Goal: Task Accomplishment & Management: Manage account settings

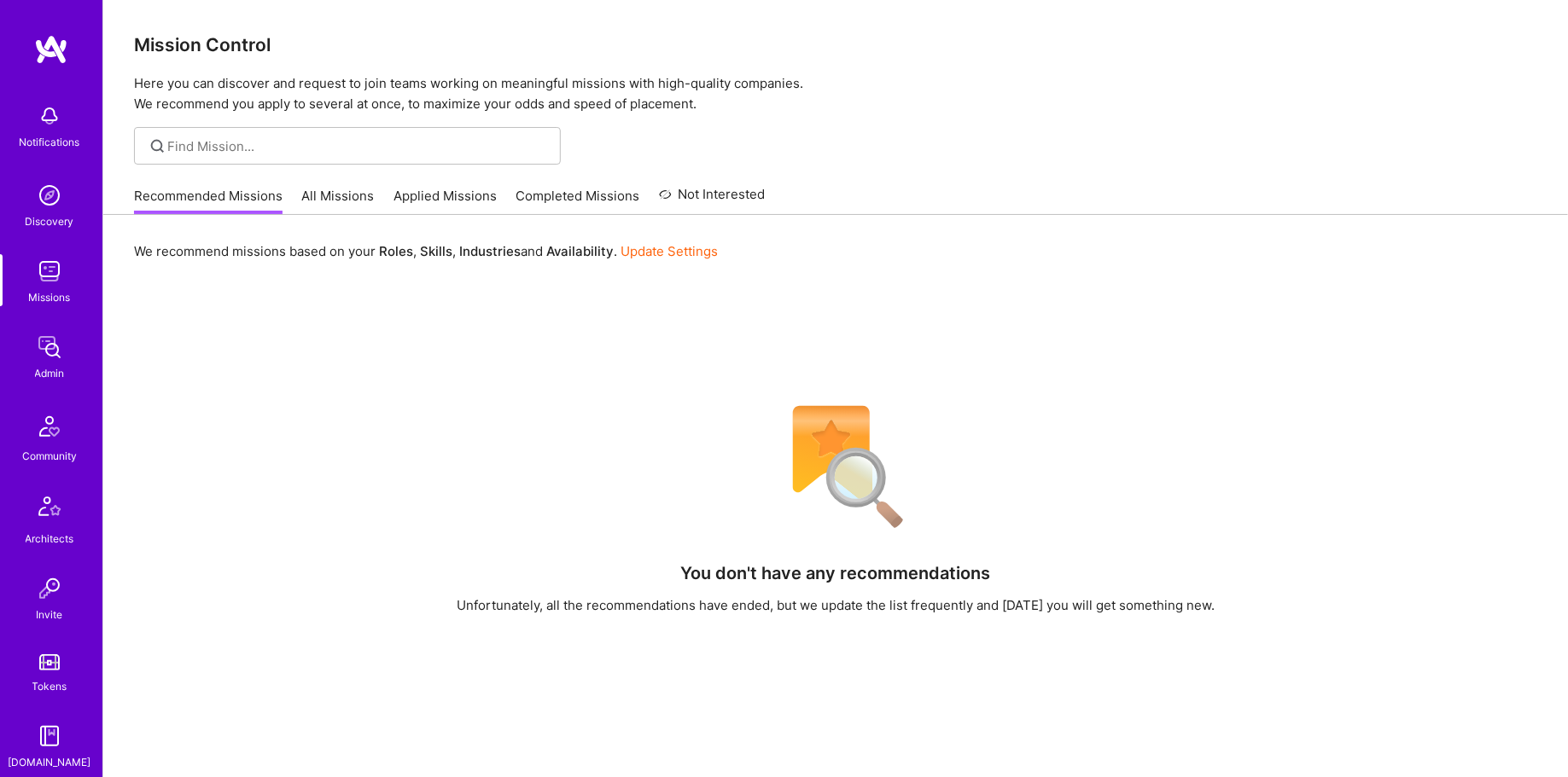
click at [783, 704] on div "You don't have any recommendations Unfortunately, all the recommendations have …" at bounding box center [836, 706] width 1403 height 622
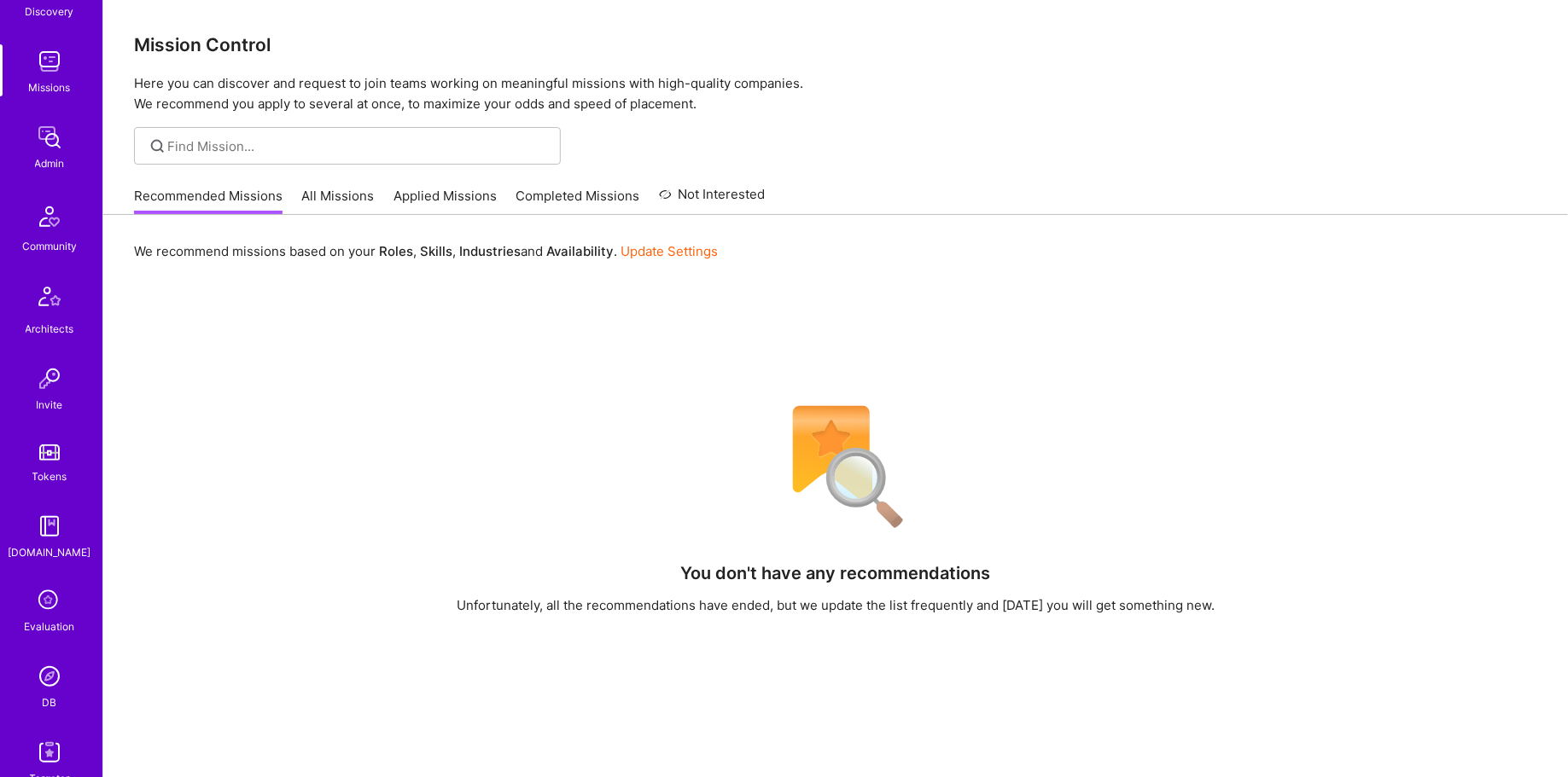
scroll to position [312, 0]
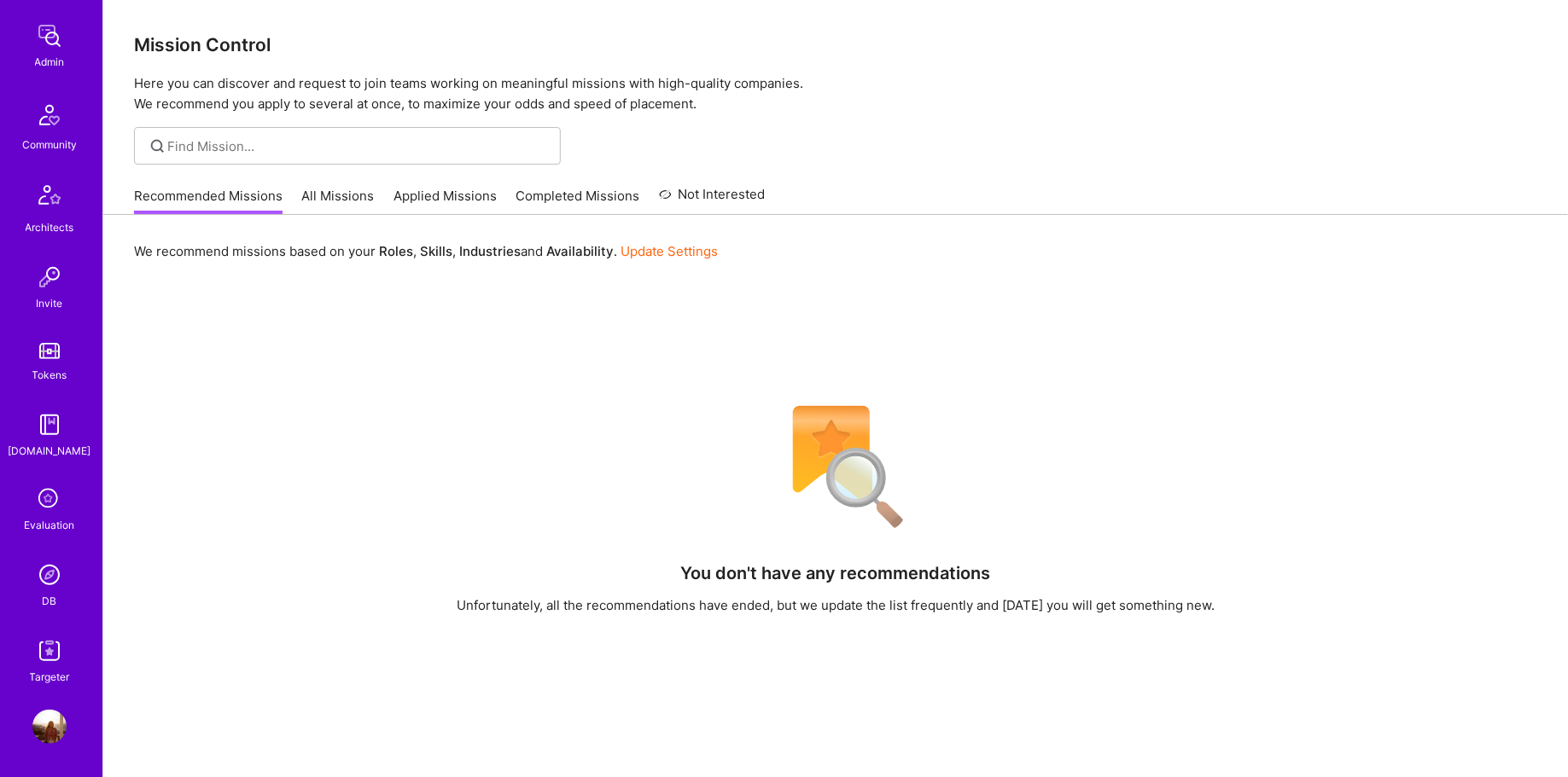
click at [35, 582] on img at bounding box center [50, 576] width 35 height 35
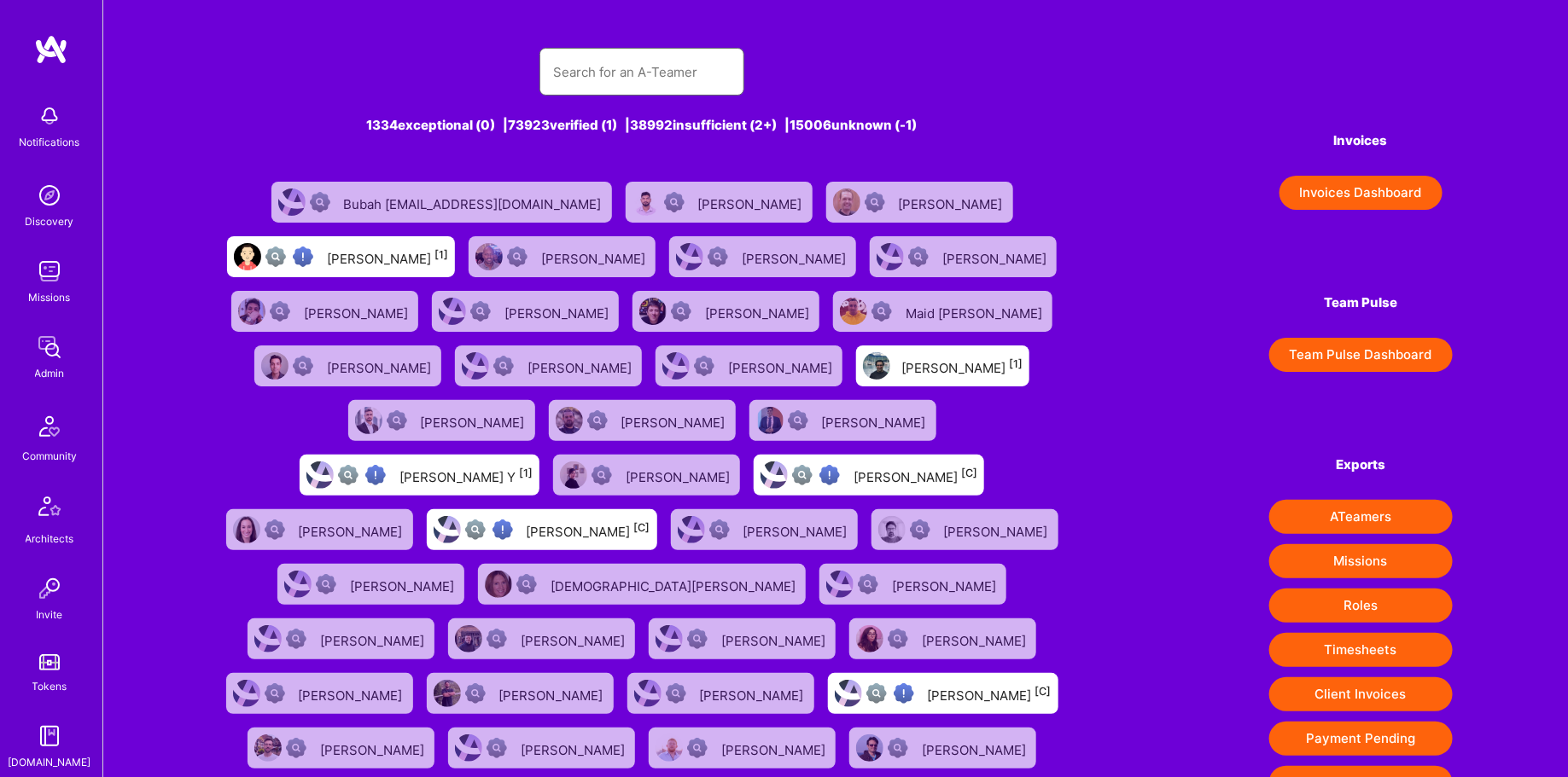
click at [632, 74] on input "text" at bounding box center [641, 71] width 178 height 43
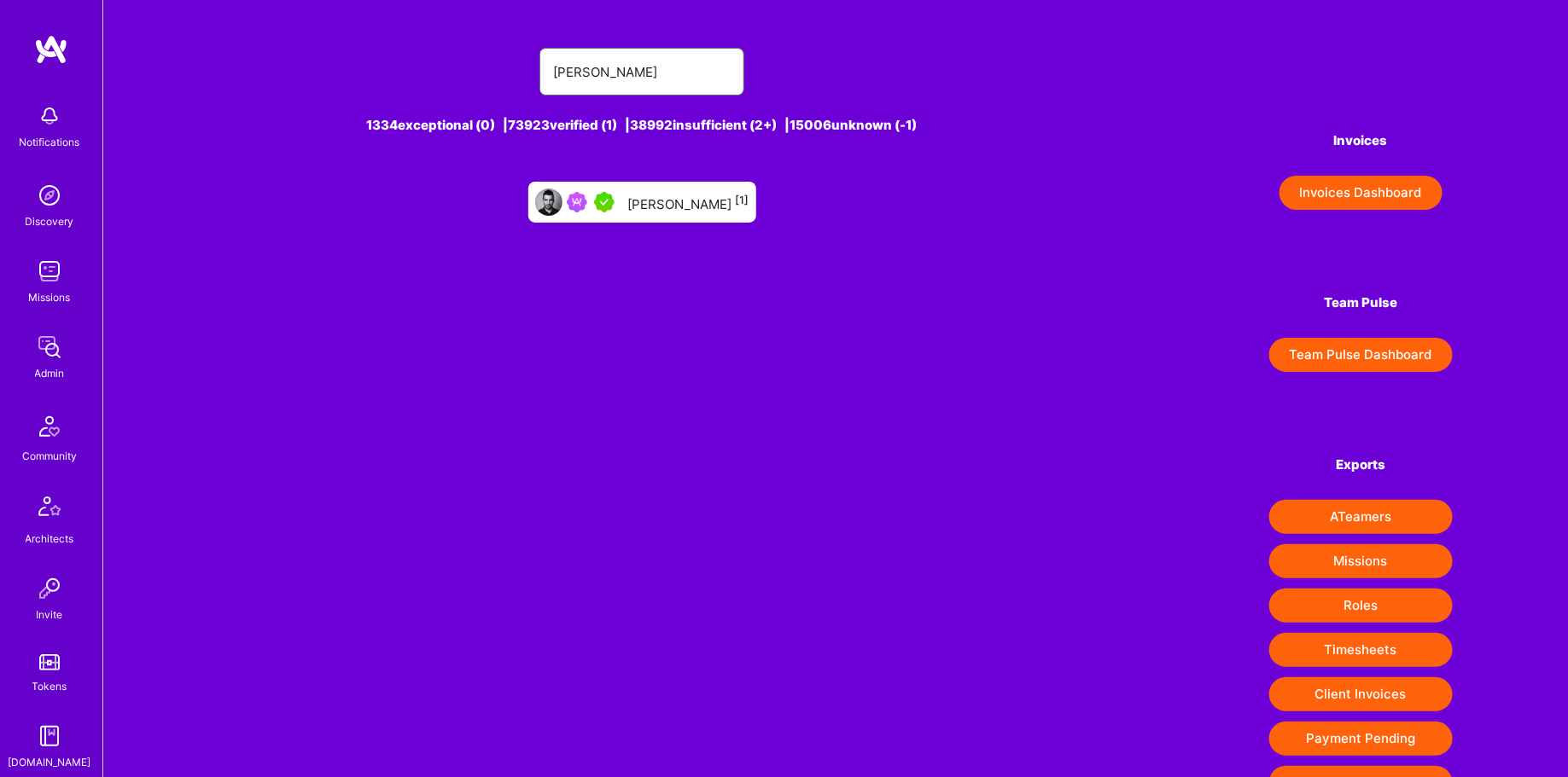
type input "[PERSON_NAME]"
click at [652, 206] on div "[PERSON_NAME] [1]" at bounding box center [689, 201] width 121 height 22
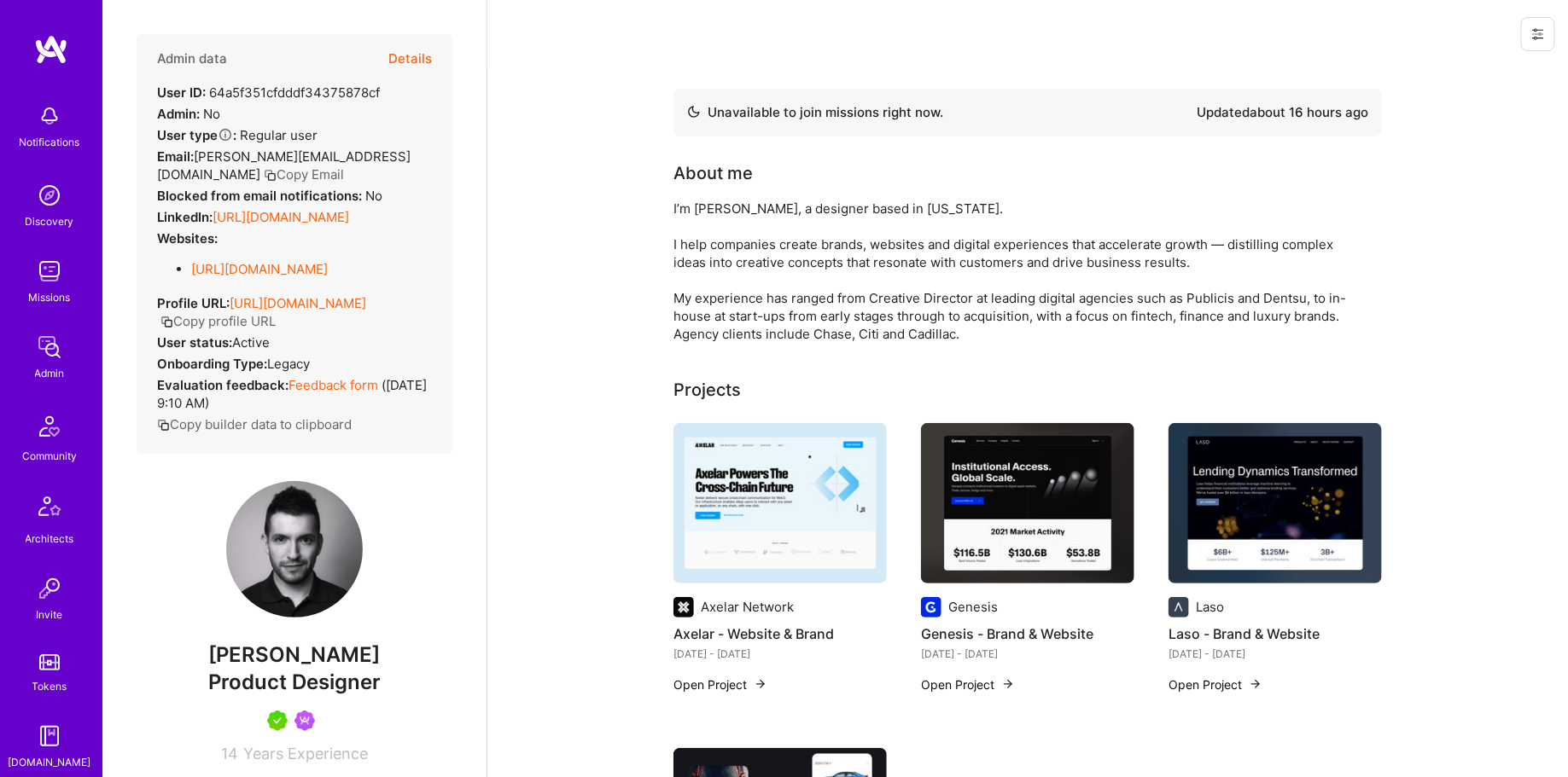
click at [405, 65] on button "Details" at bounding box center [410, 59] width 43 height 50
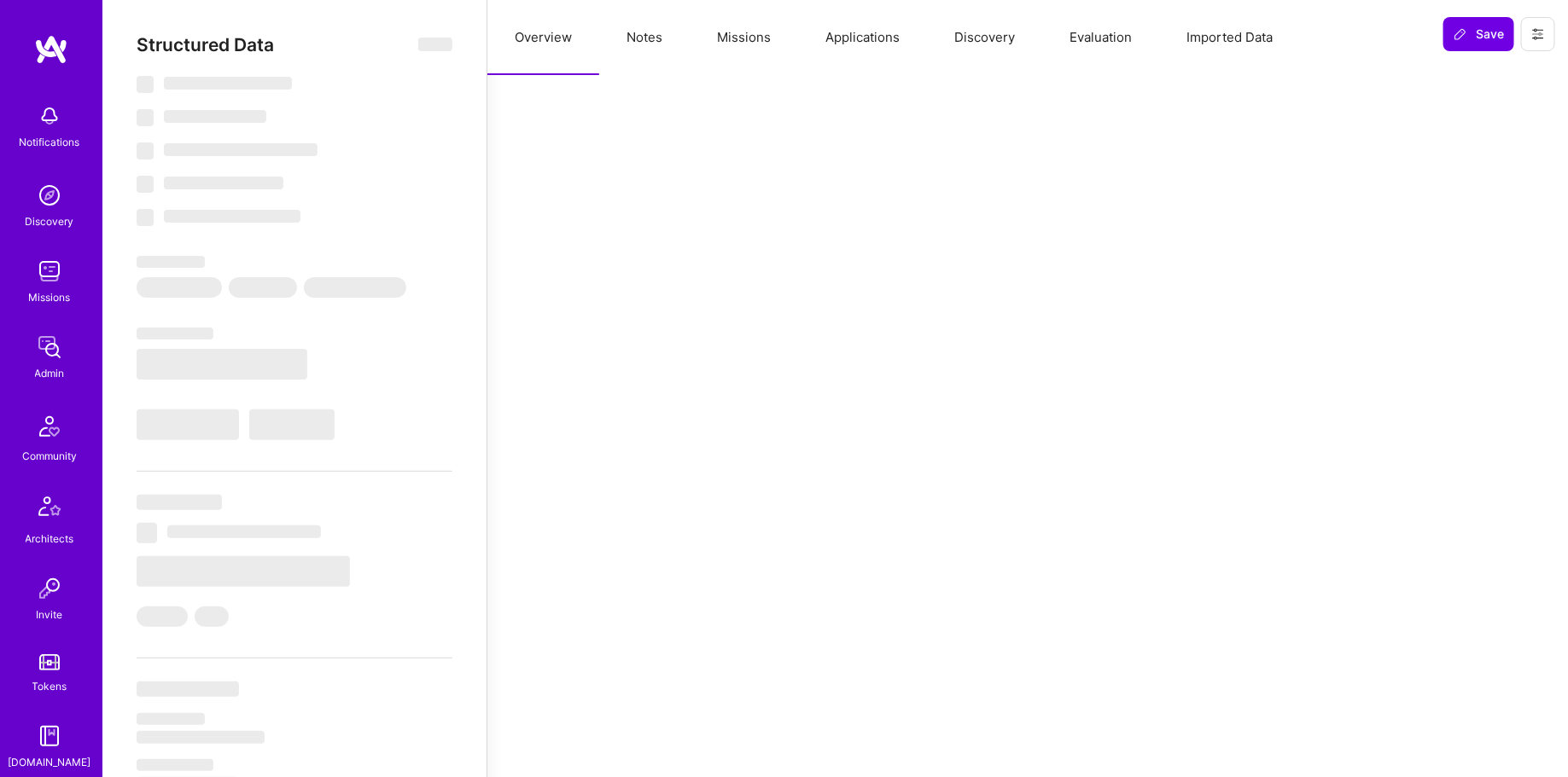
select select "Not Available"
select select "1 Month"
select select "5"
select select "7"
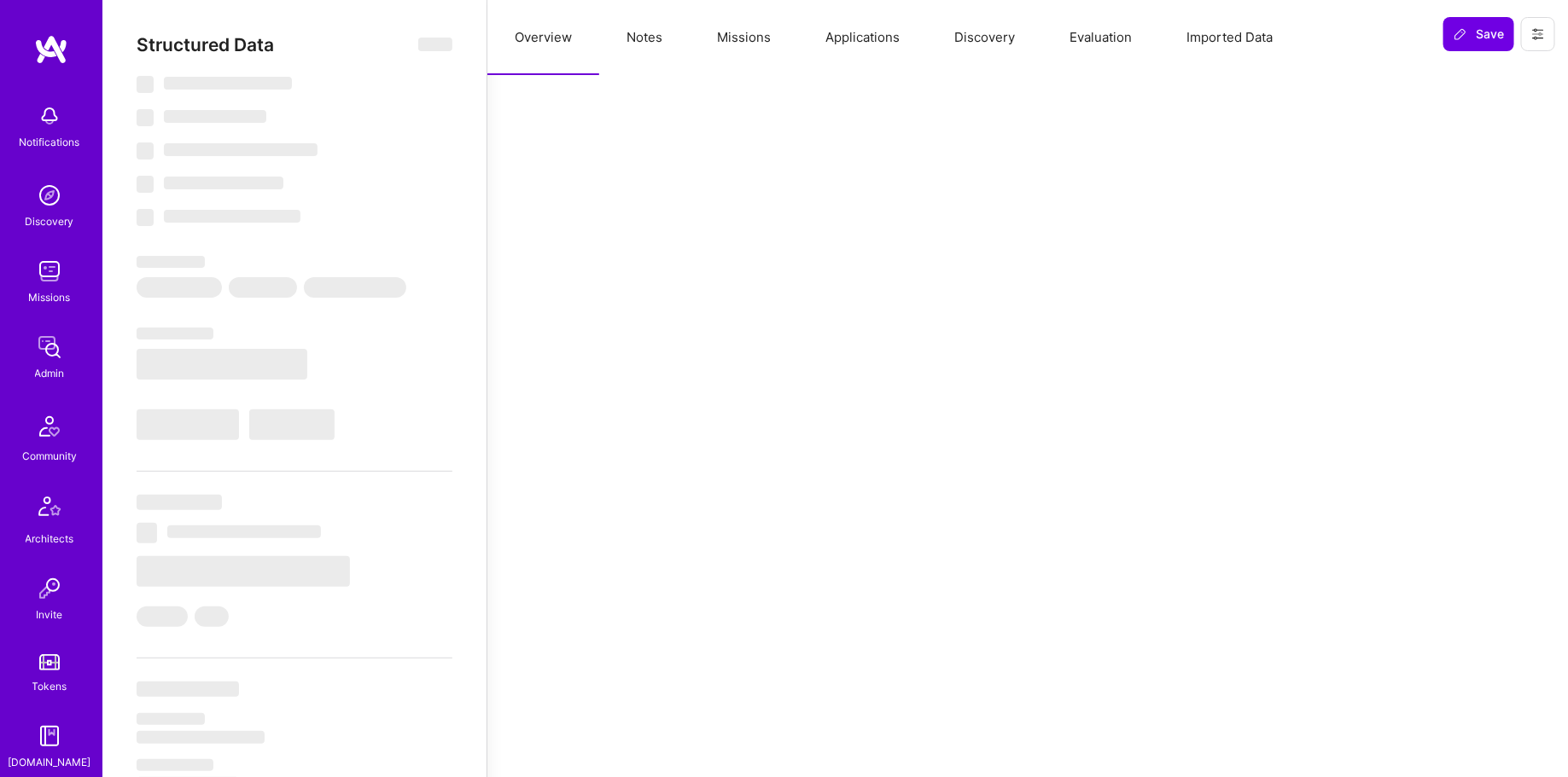
select select "7"
select select "US"
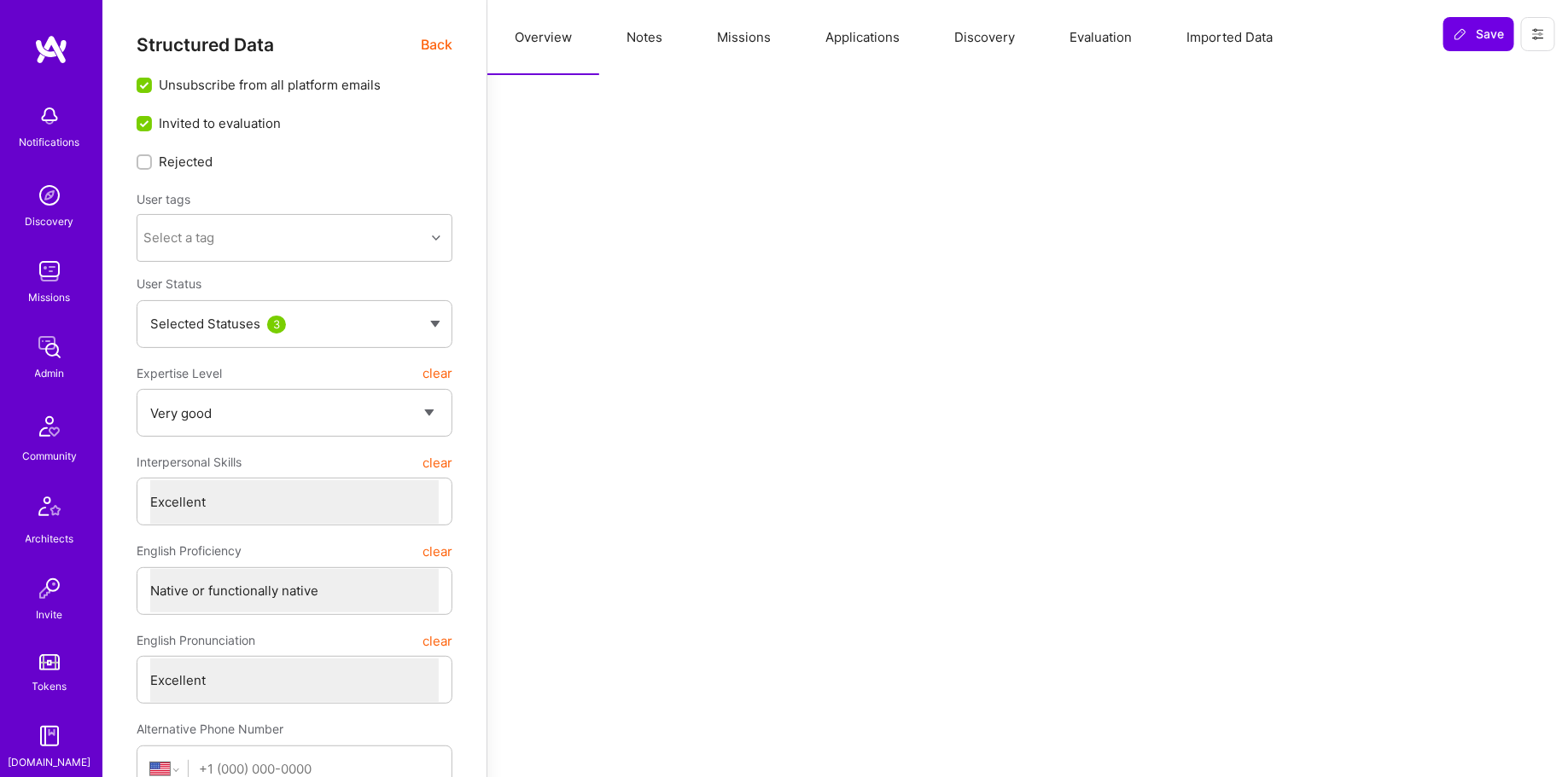
click at [741, 47] on button "Missions" at bounding box center [744, 37] width 108 height 75
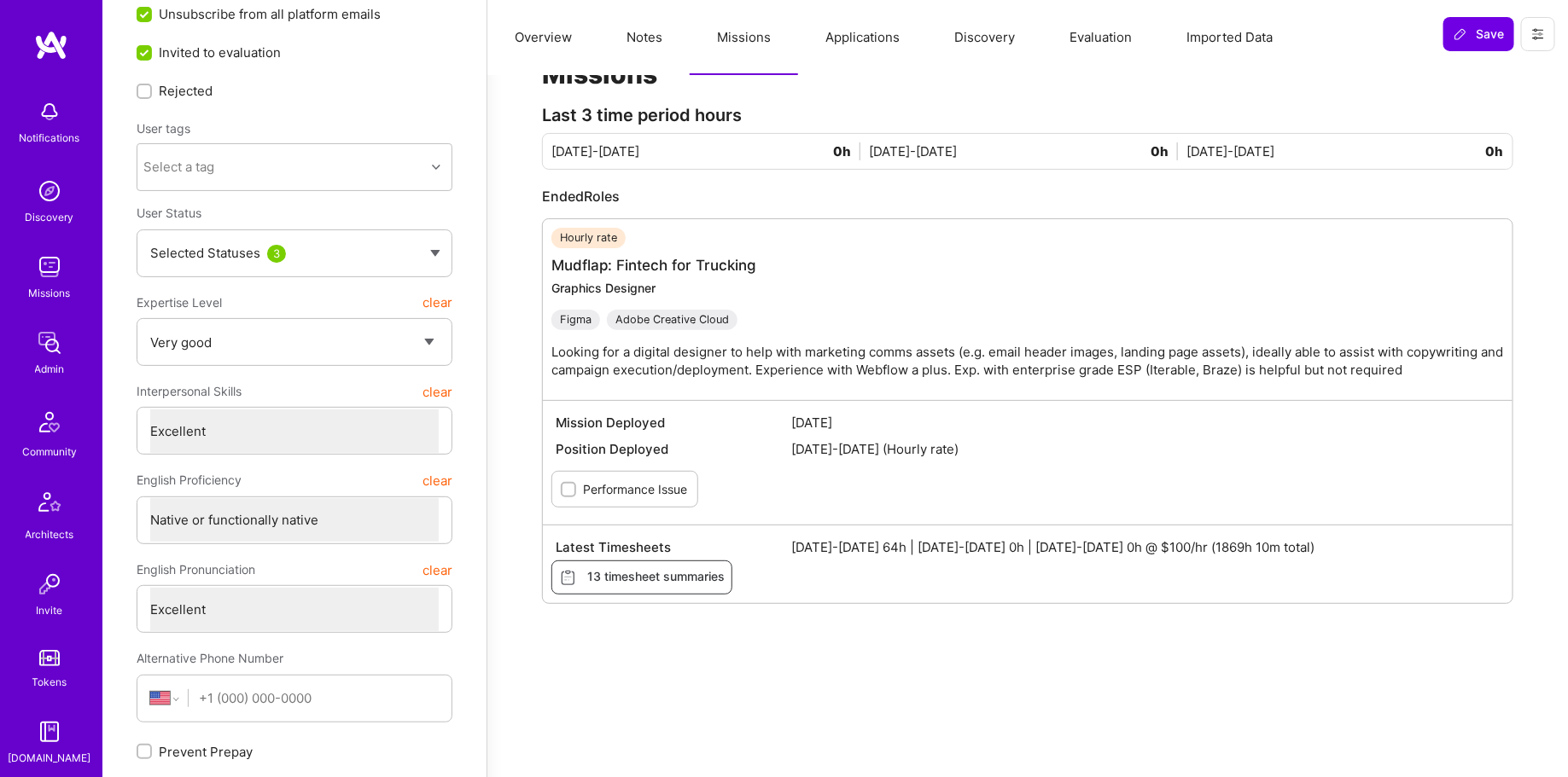
scroll to position [82, 0]
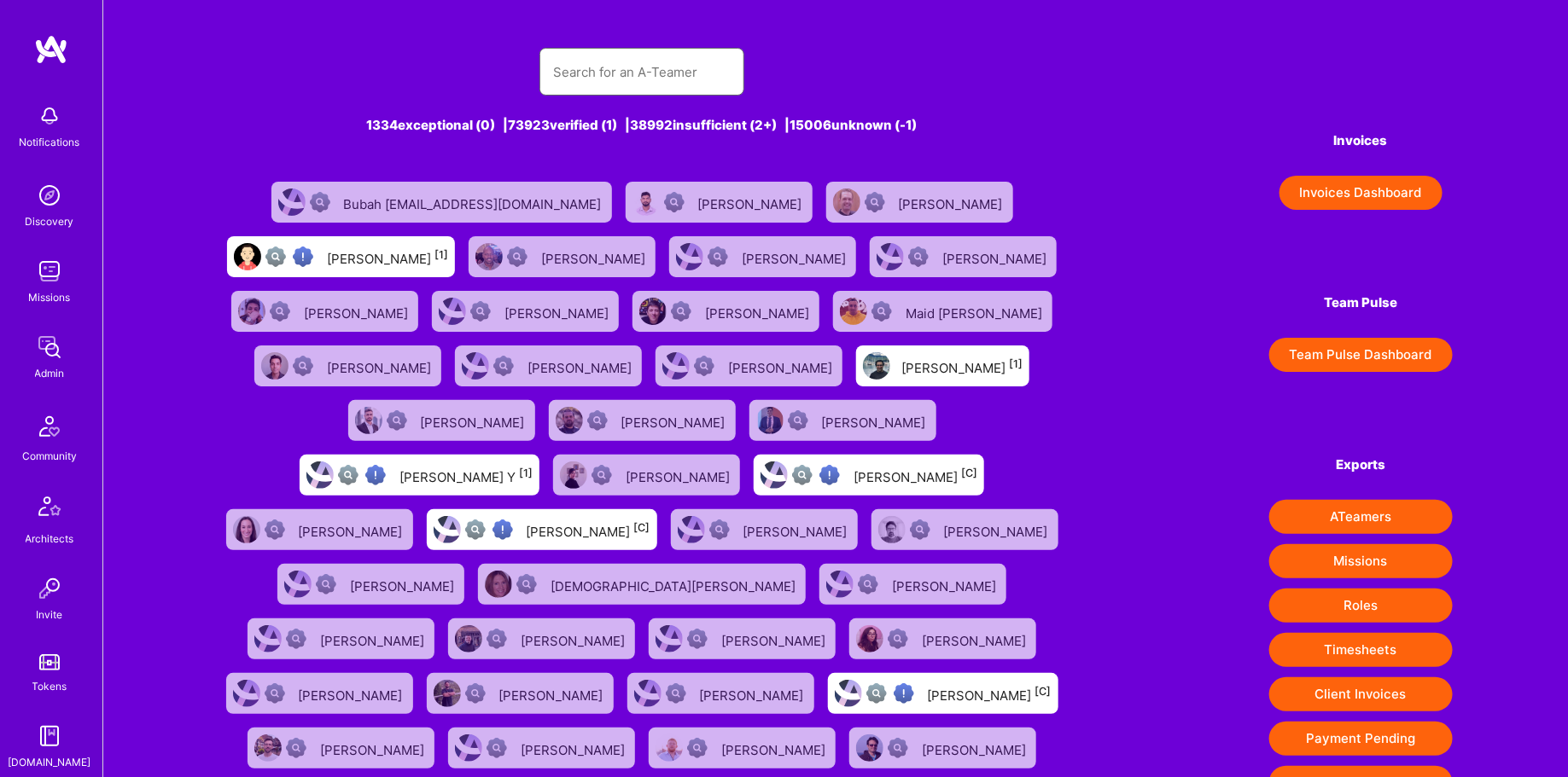
click at [682, 80] on input "text" at bounding box center [641, 71] width 178 height 43
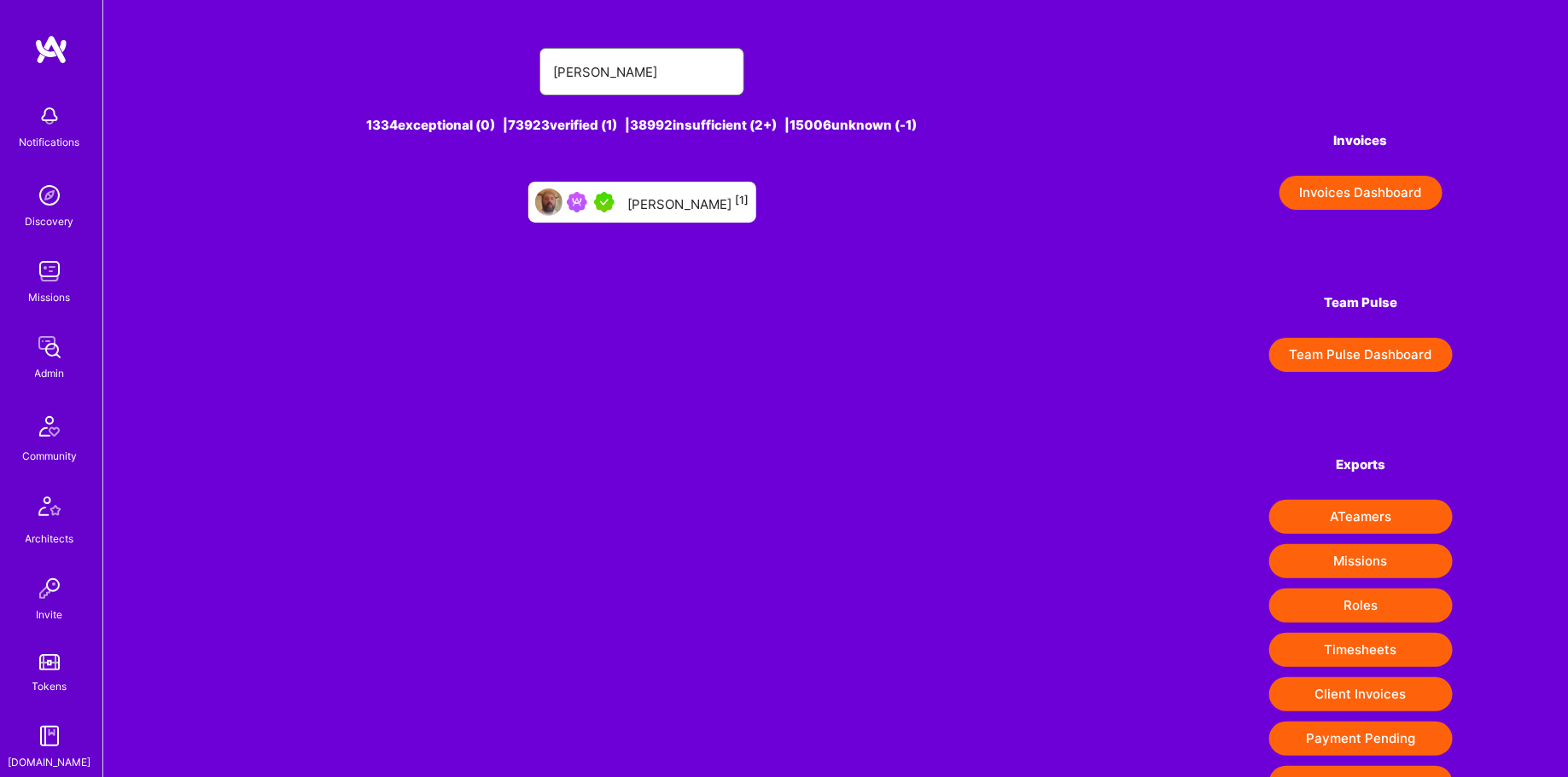
type input "[PERSON_NAME]"
click at [632, 194] on div "[PERSON_NAME] [1]" at bounding box center [689, 201] width 121 height 22
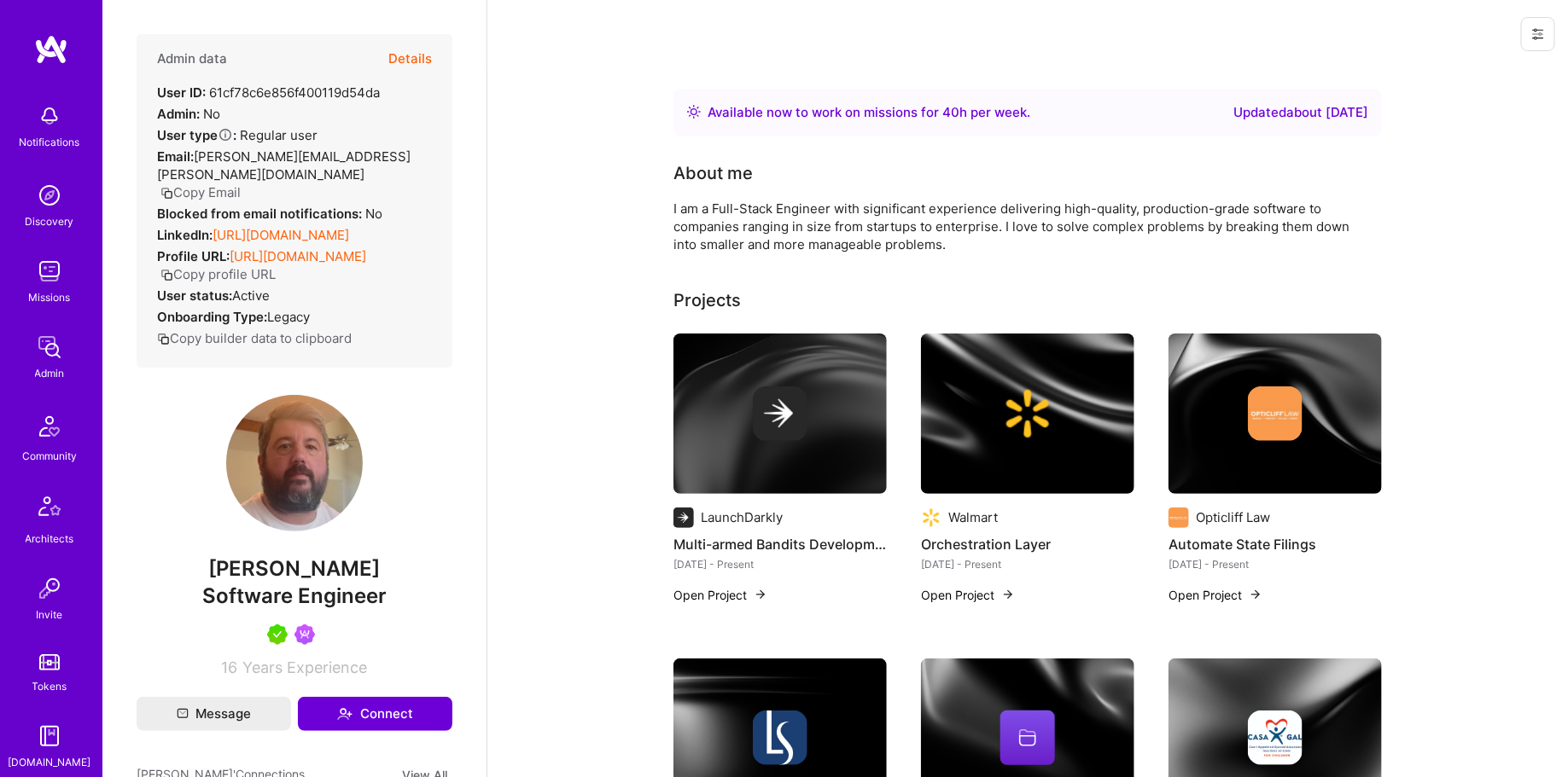
click at [421, 64] on button "Details" at bounding box center [410, 59] width 43 height 50
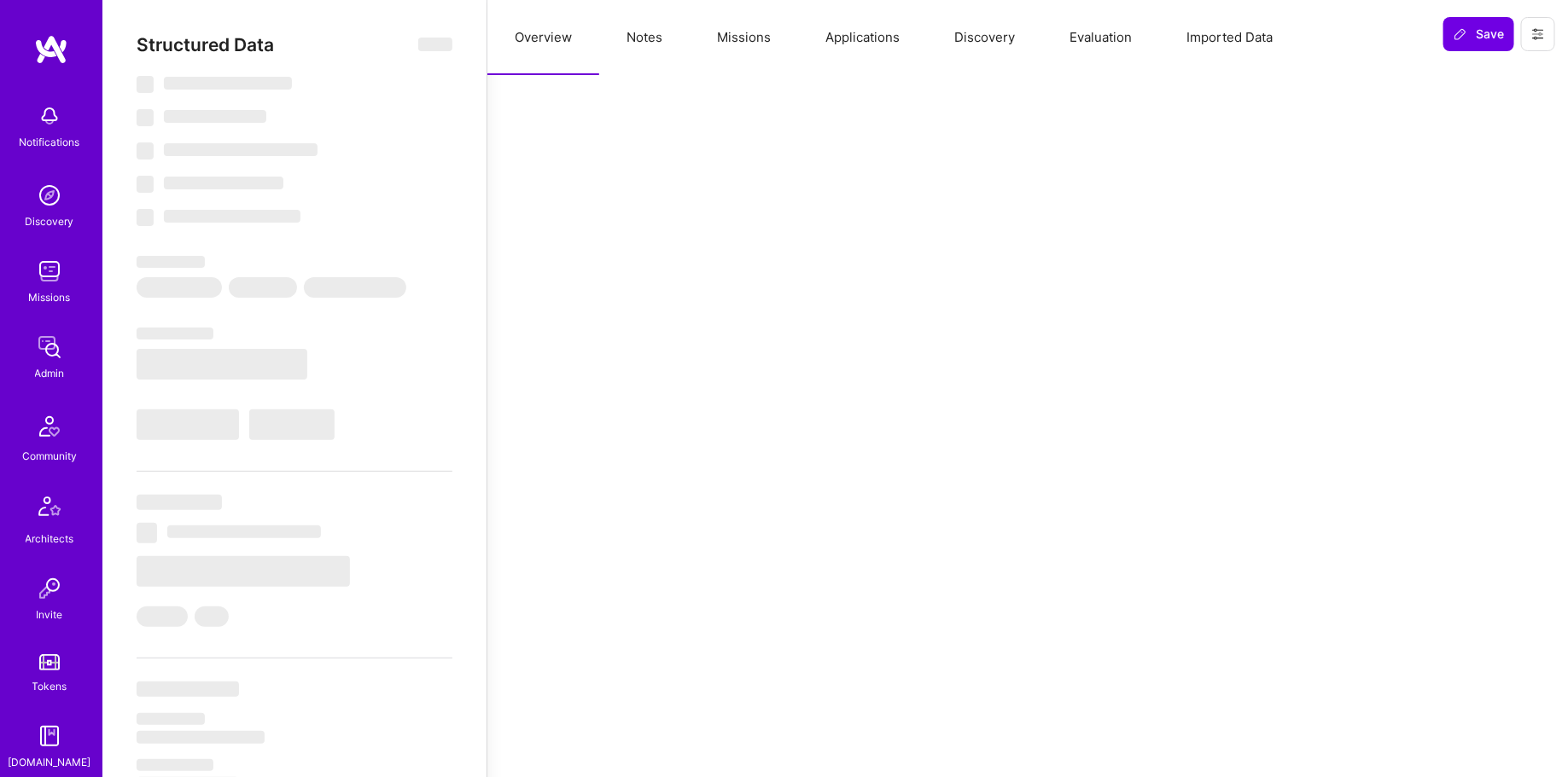
click at [722, 33] on button "Missions" at bounding box center [744, 37] width 108 height 75
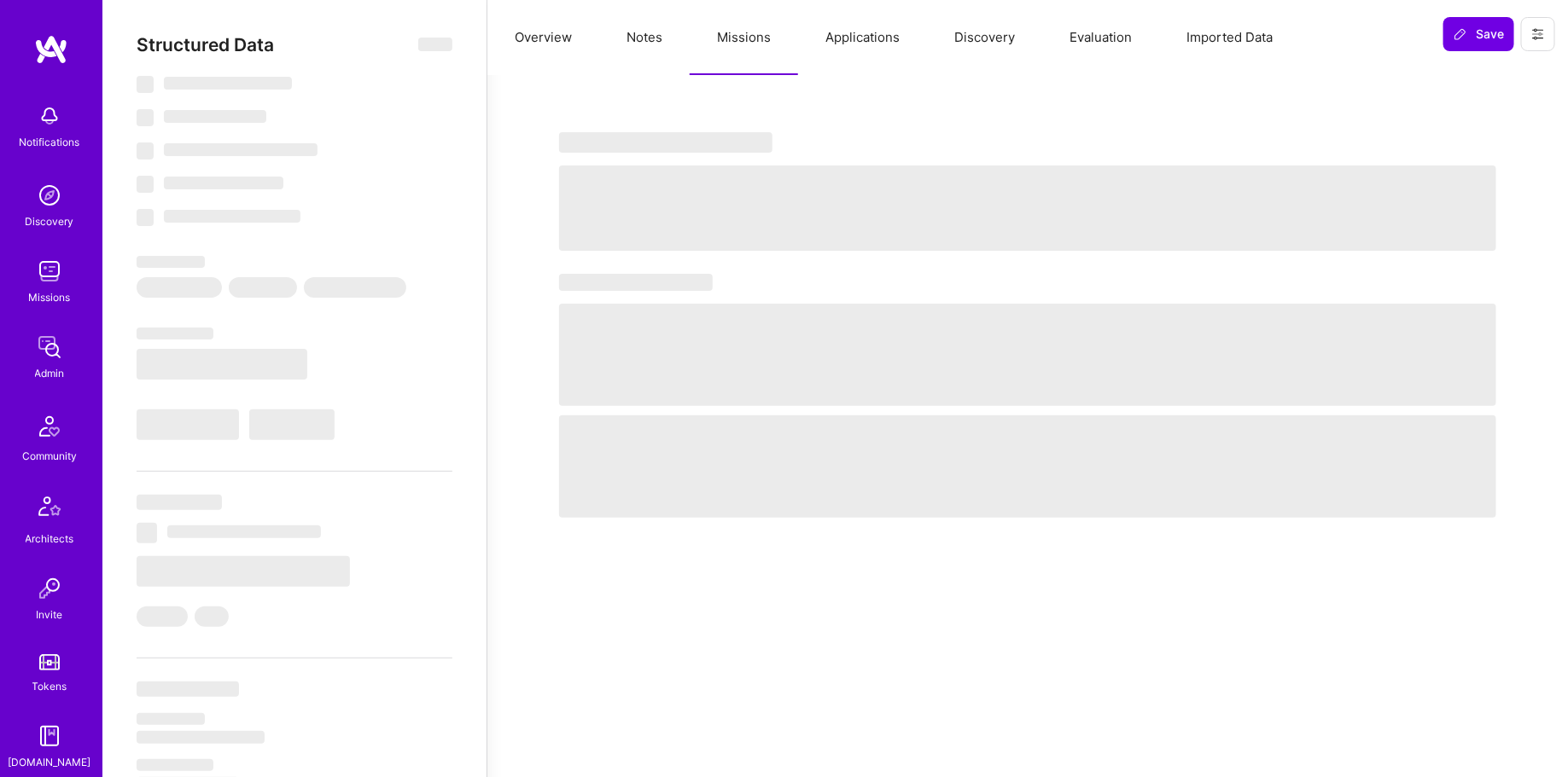
type textarea "x"
select select "Right Now"
select select "5"
select select "7"
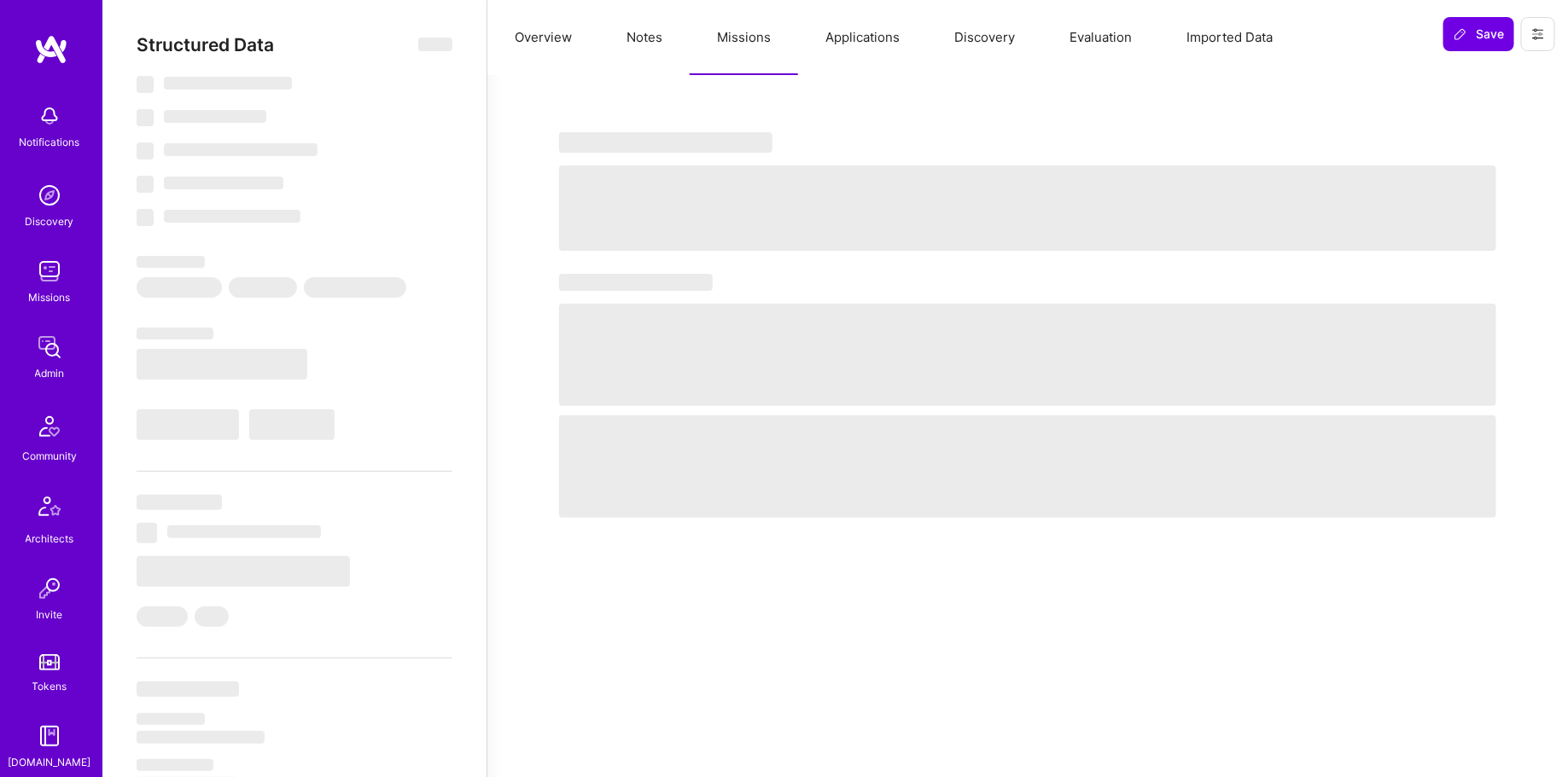
select select "7"
select select "US"
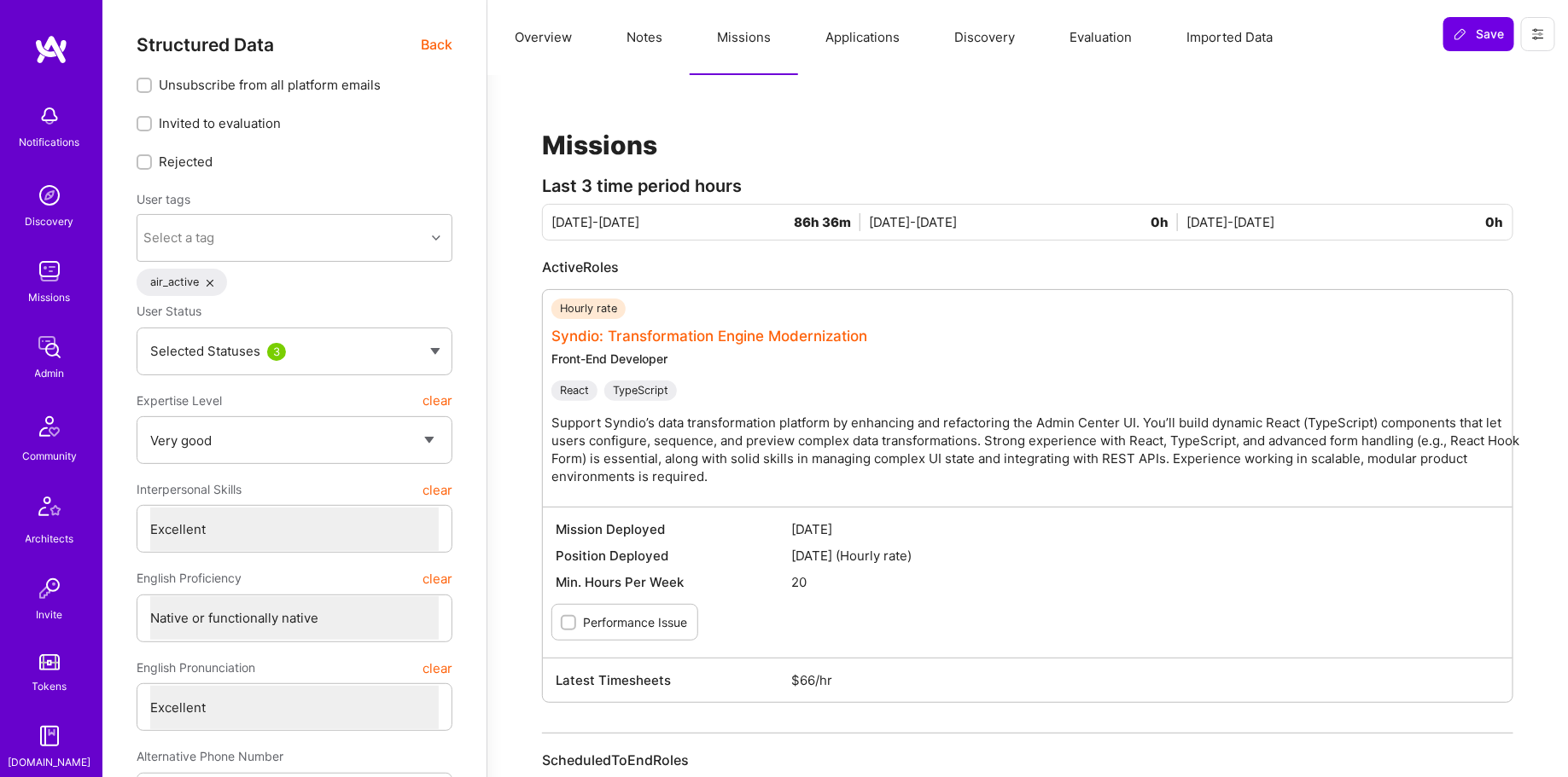
click at [669, 338] on link "Syndio: Transformation Engine Modernization" at bounding box center [710, 337] width 317 height 17
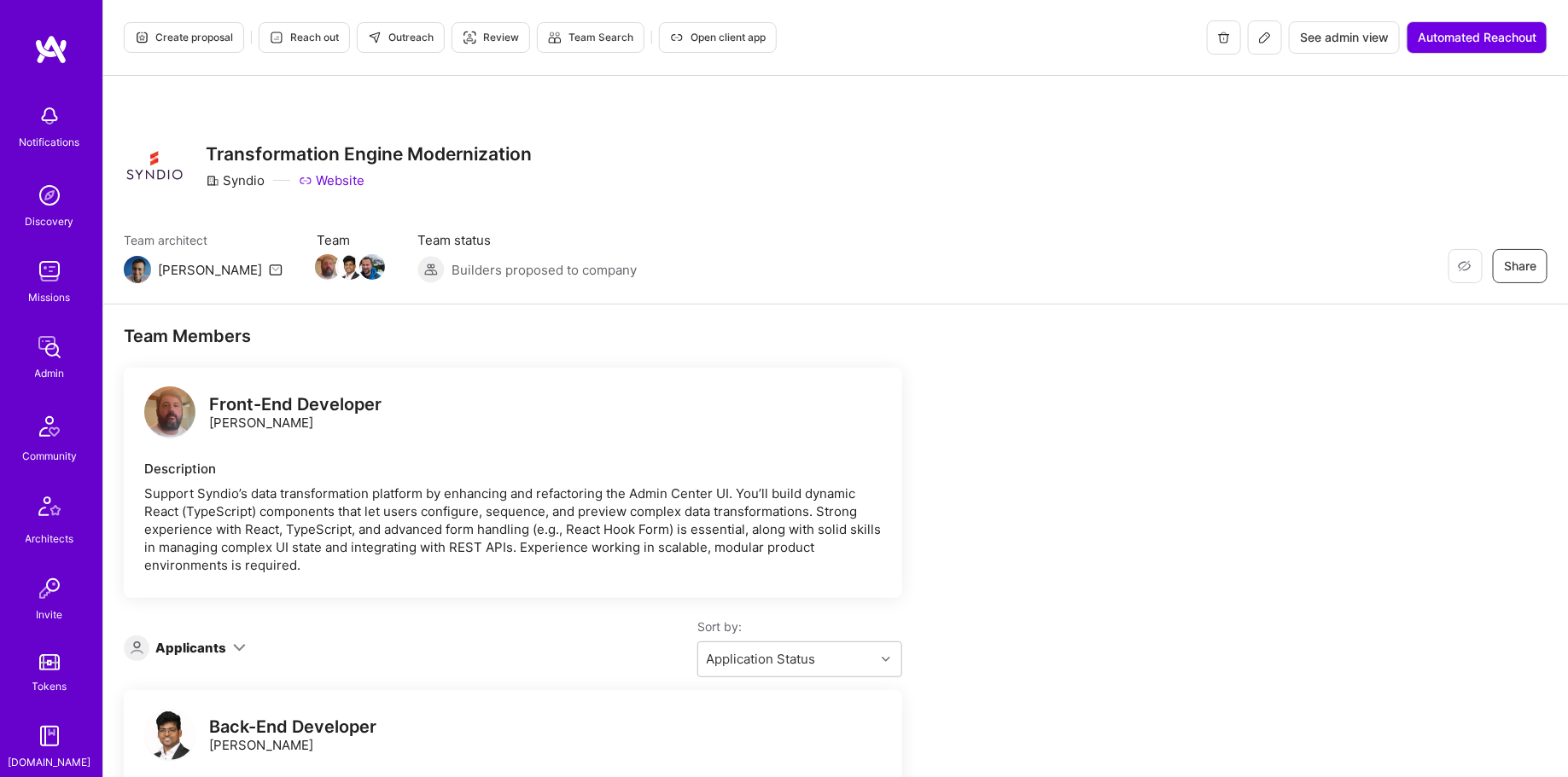
click at [1261, 39] on icon at bounding box center [1265, 37] width 13 height 13
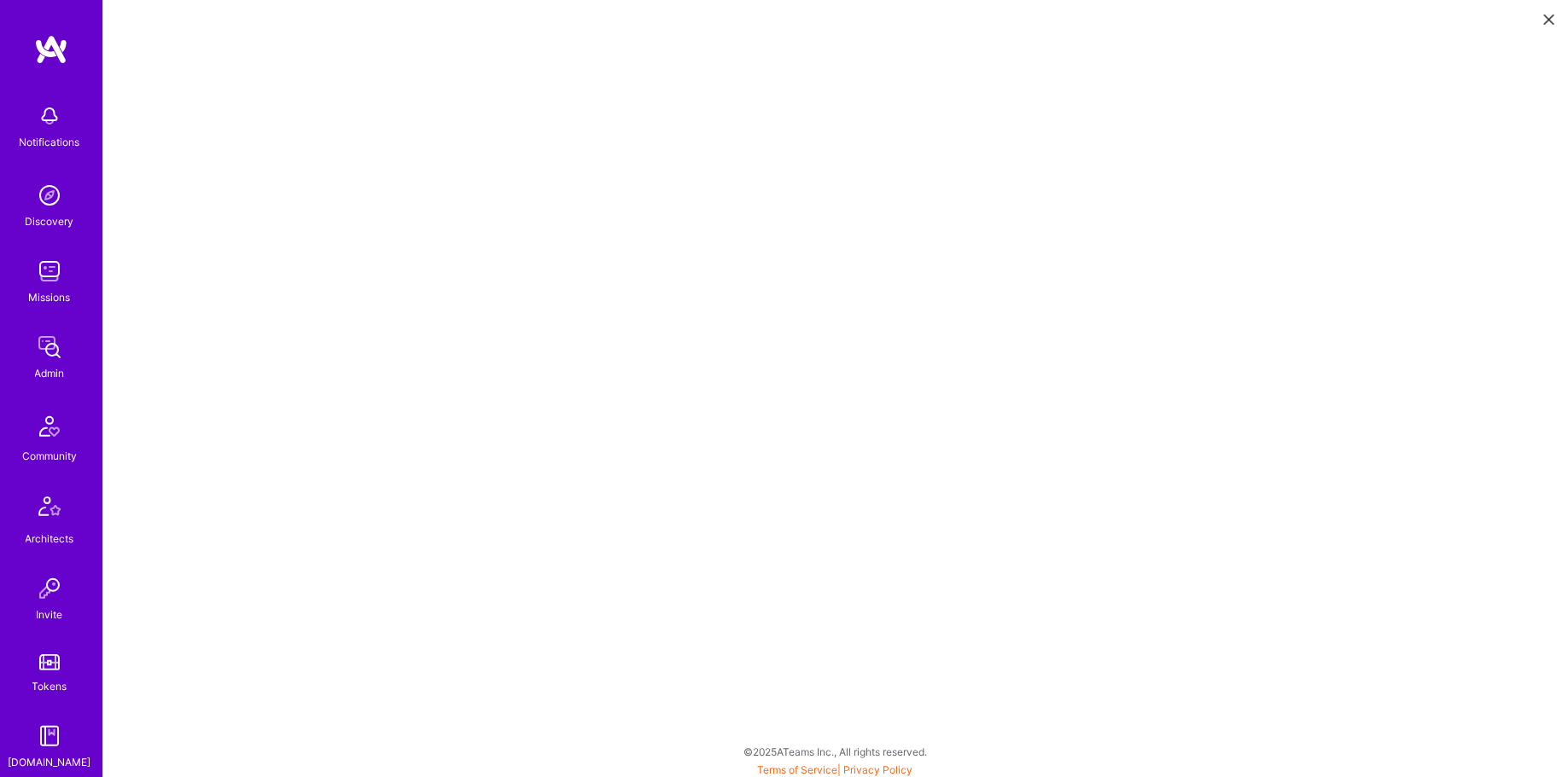
click at [7, 200] on link "Discovery" at bounding box center [49, 204] width 106 height 52
